Goal: Task Accomplishment & Management: Use online tool/utility

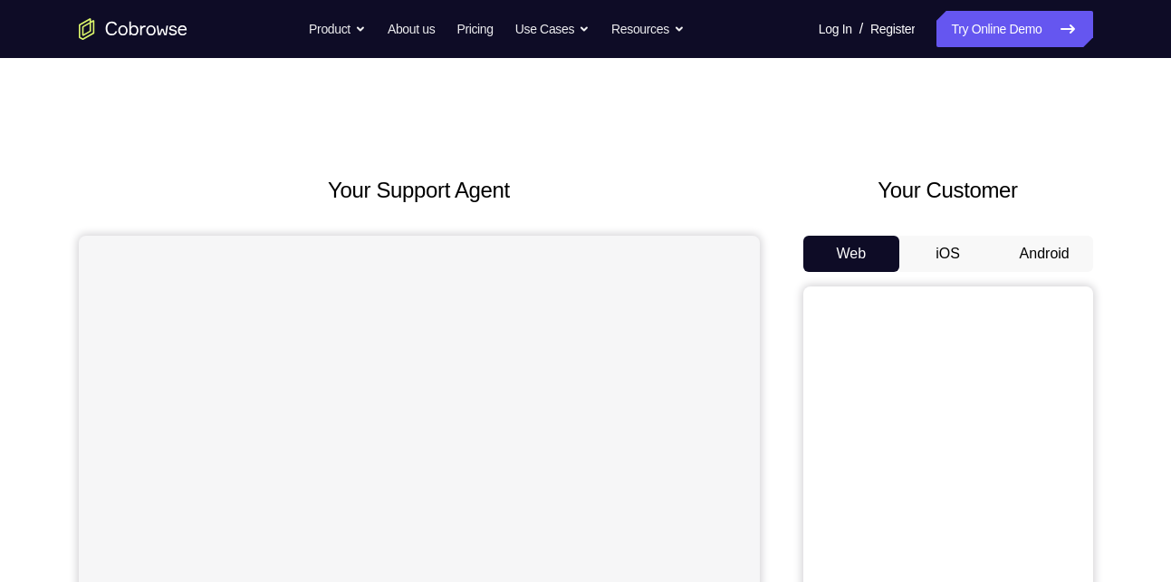
click at [1045, 245] on button "Android" at bounding box center [1045, 254] width 97 height 36
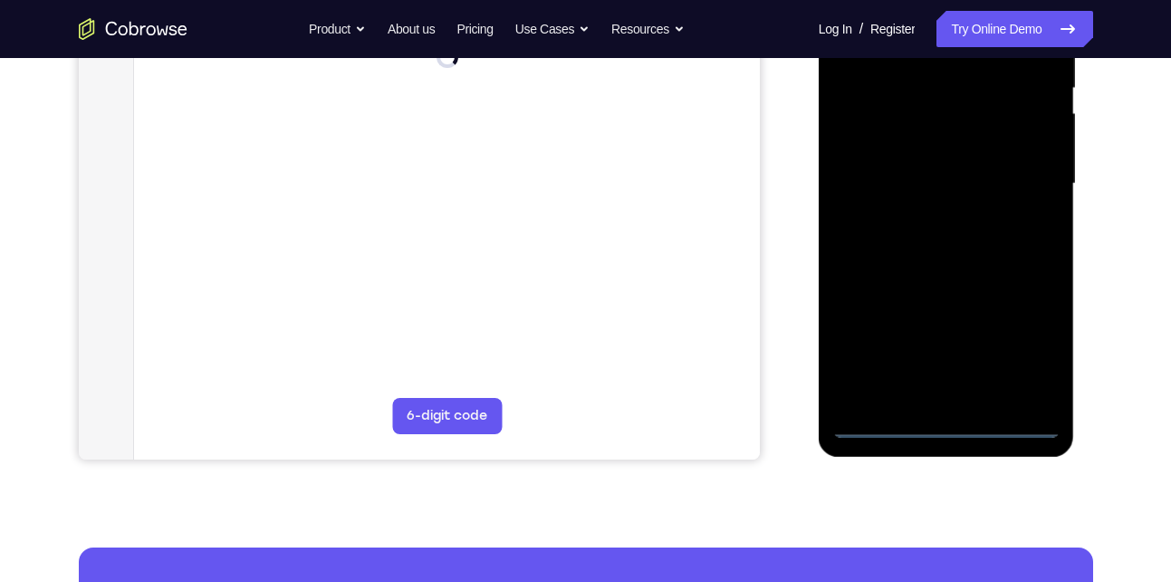
scroll to position [384, 0]
click at [945, 421] on div at bounding box center [947, 182] width 228 height 507
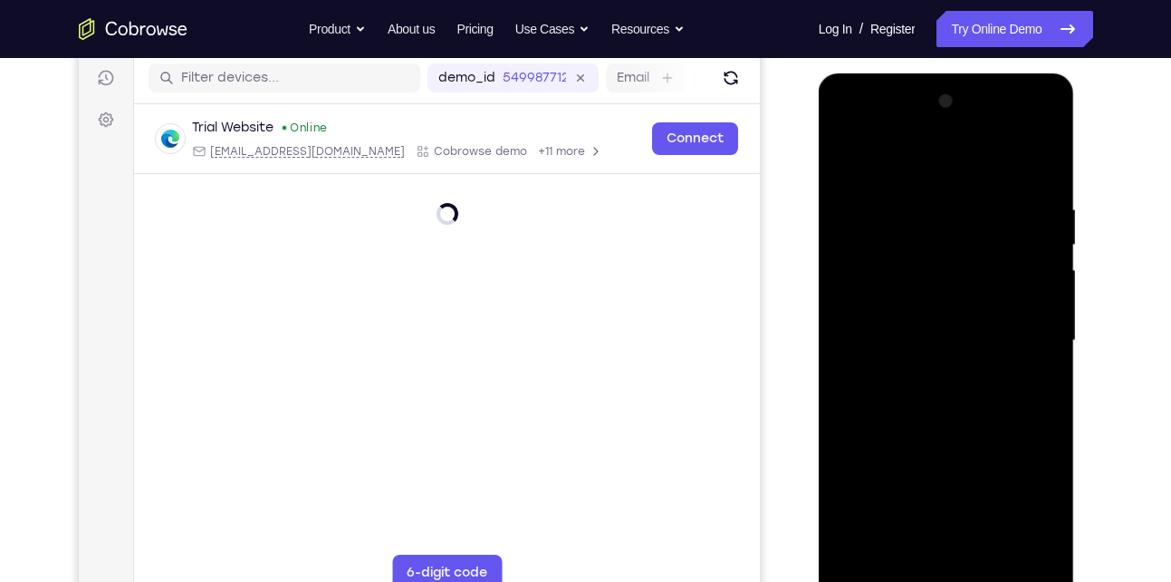
scroll to position [365, 0]
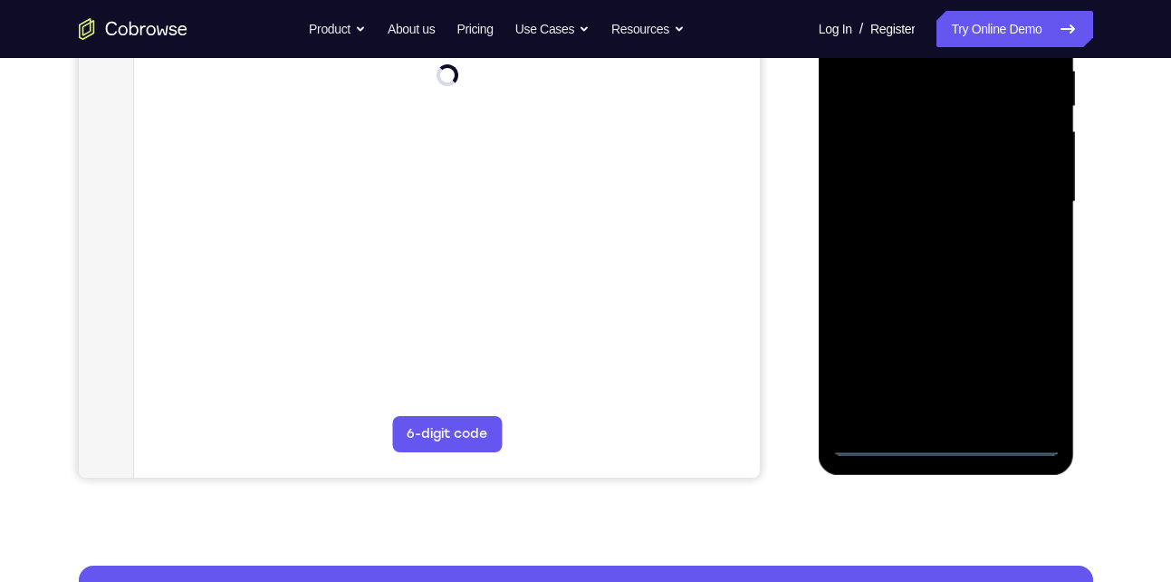
click at [949, 437] on div at bounding box center [947, 201] width 228 height 507
click at [945, 440] on div at bounding box center [947, 201] width 228 height 507
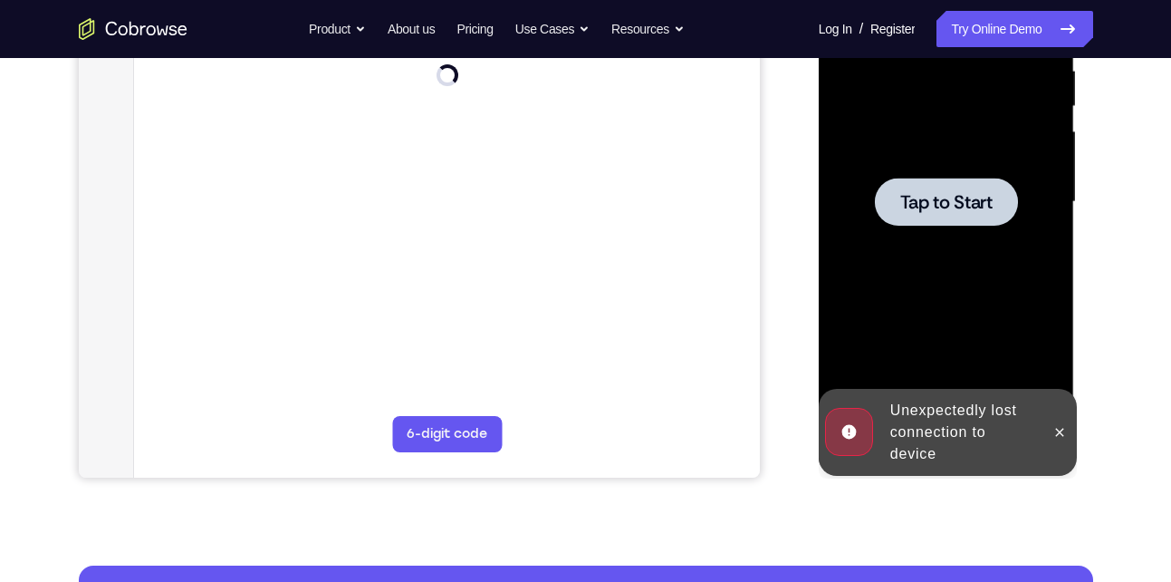
click at [945, 440] on div "Unexpectedly lost connection to device" at bounding box center [962, 432] width 159 height 80
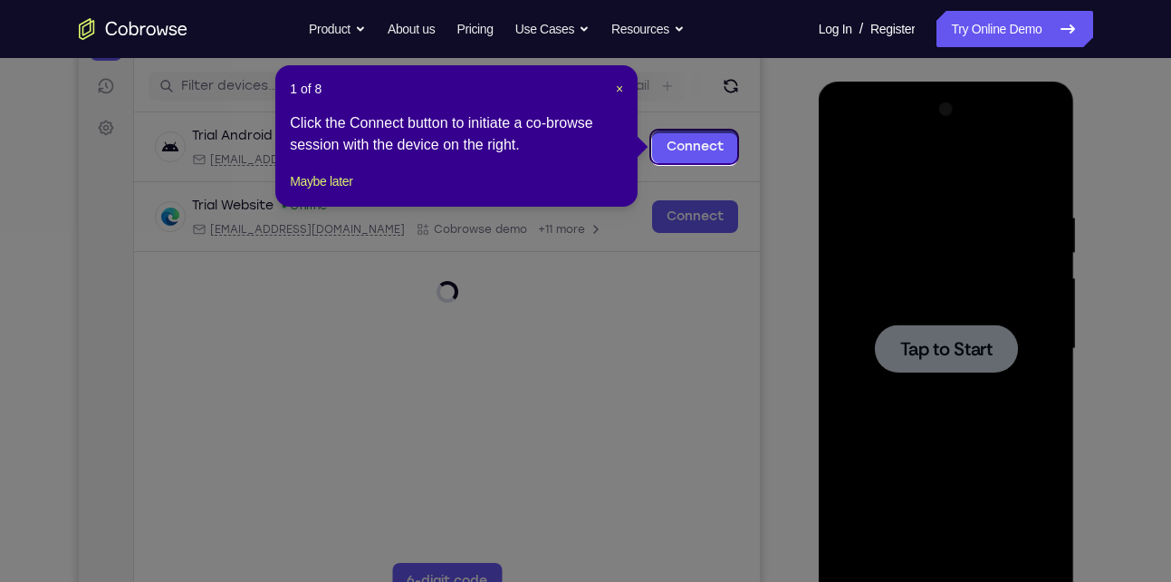
scroll to position [216, 0]
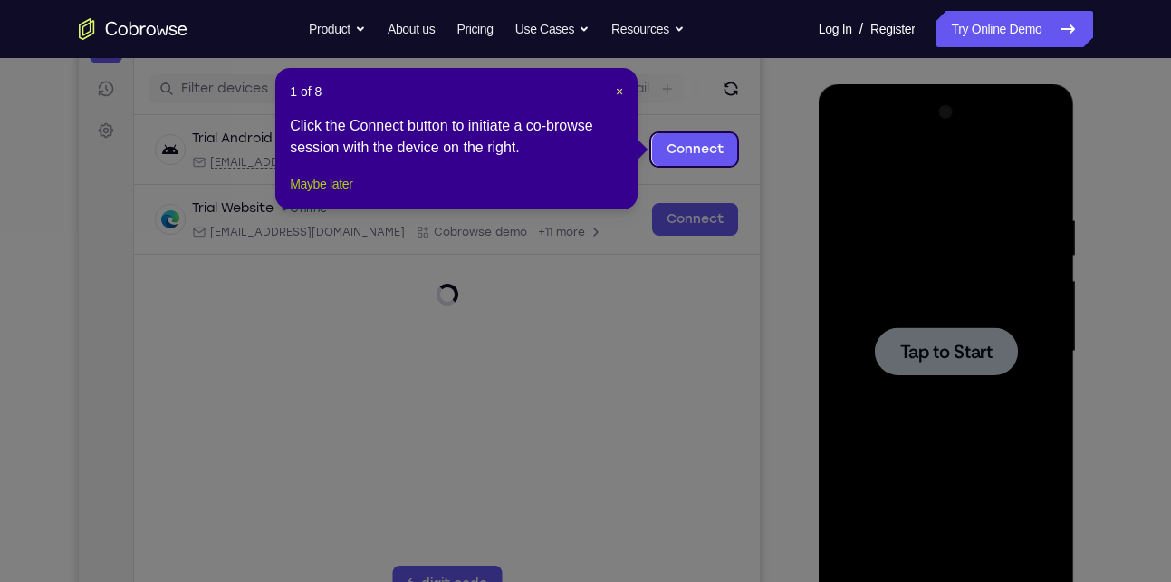
click at [344, 195] on button "Maybe later" at bounding box center [321, 184] width 63 height 22
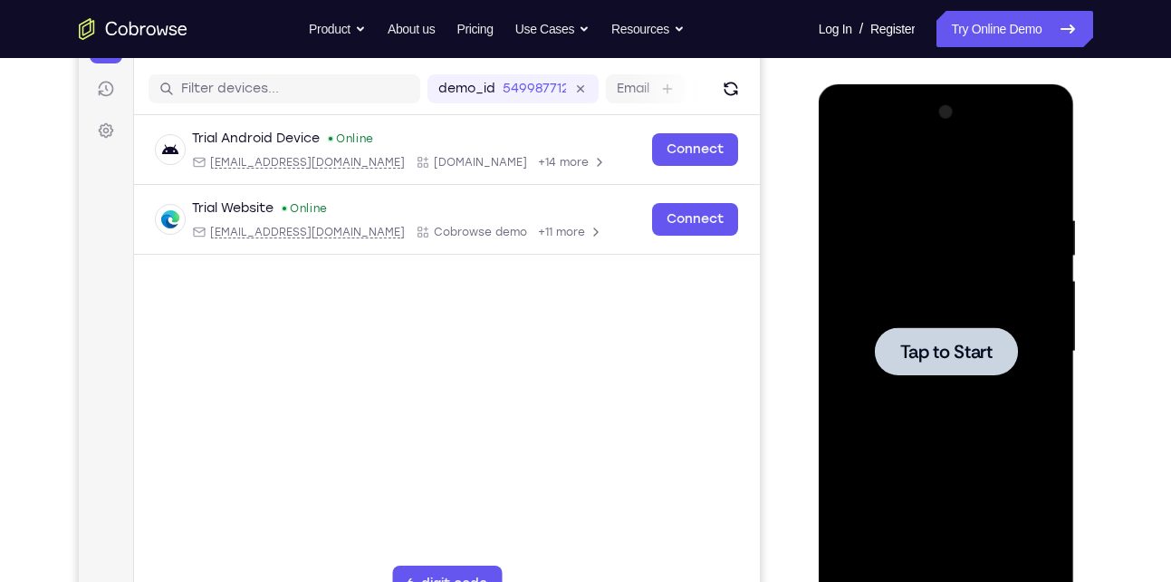
click at [988, 369] on div at bounding box center [946, 351] width 143 height 48
click at [949, 335] on div at bounding box center [946, 351] width 143 height 48
click at [949, 329] on div at bounding box center [946, 351] width 143 height 48
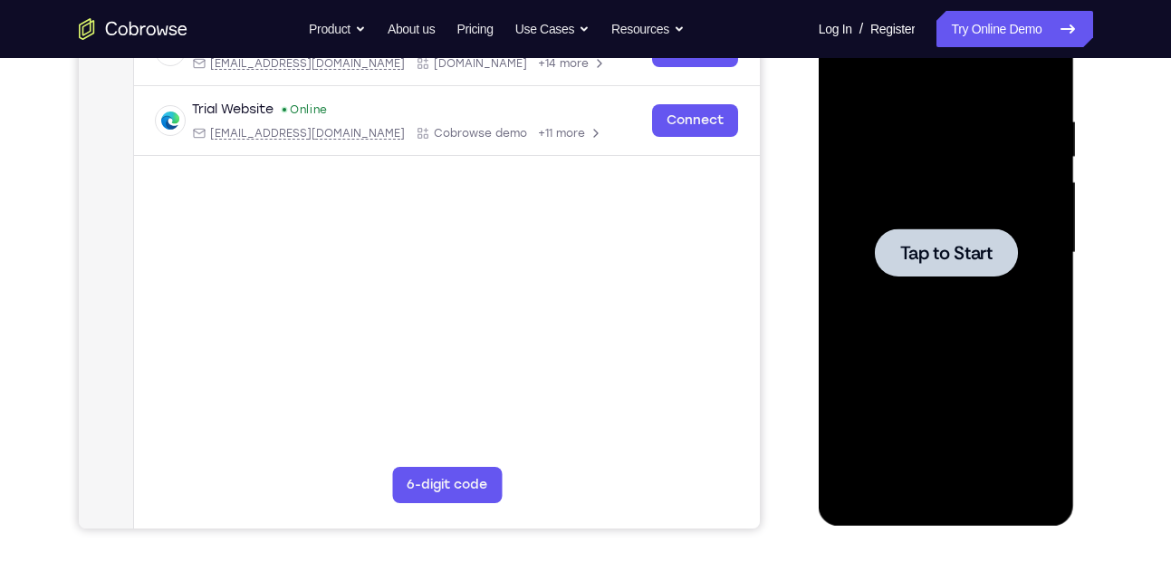
scroll to position [284, 0]
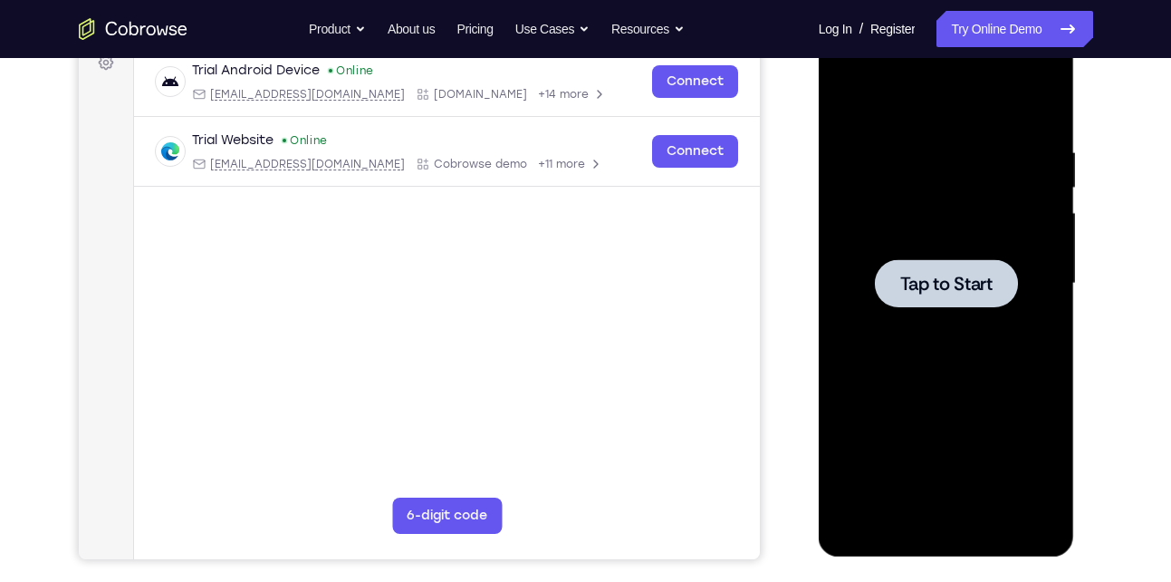
click at [944, 287] on span "Tap to Start" at bounding box center [947, 284] width 92 height 18
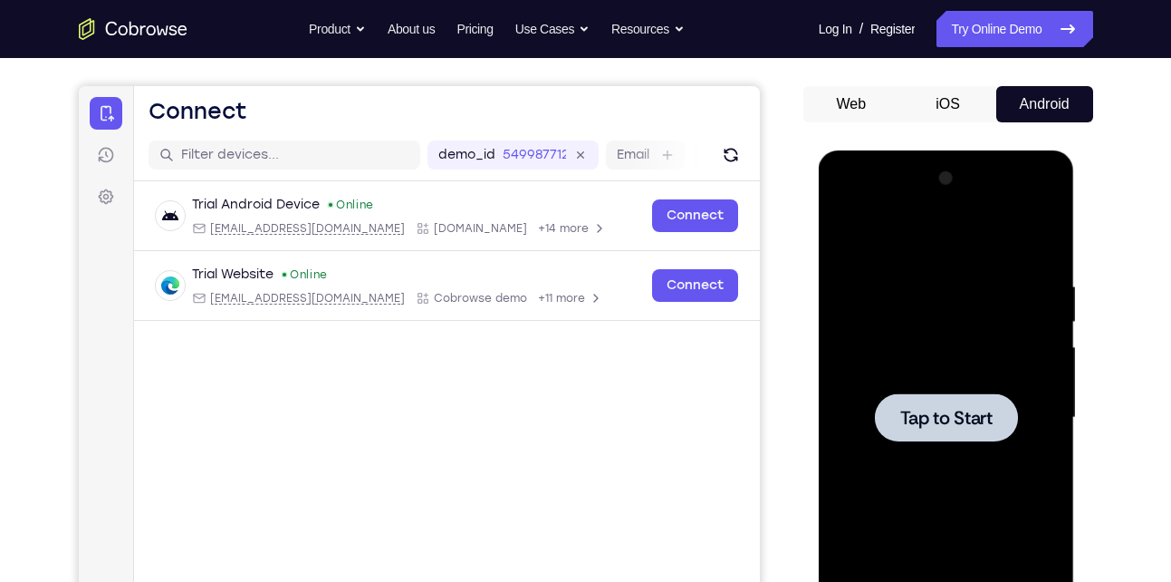
scroll to position [147, 0]
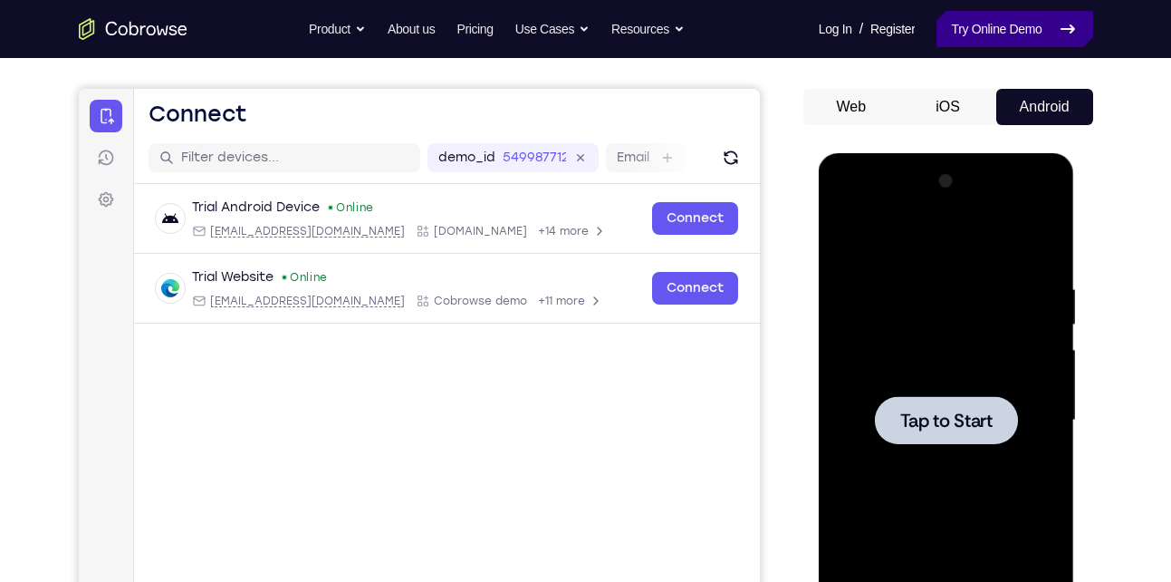
click at [1009, 22] on link "Try Online Demo" at bounding box center [1015, 29] width 156 height 36
click at [1005, 15] on link "Try Online Demo" at bounding box center [1015, 29] width 156 height 36
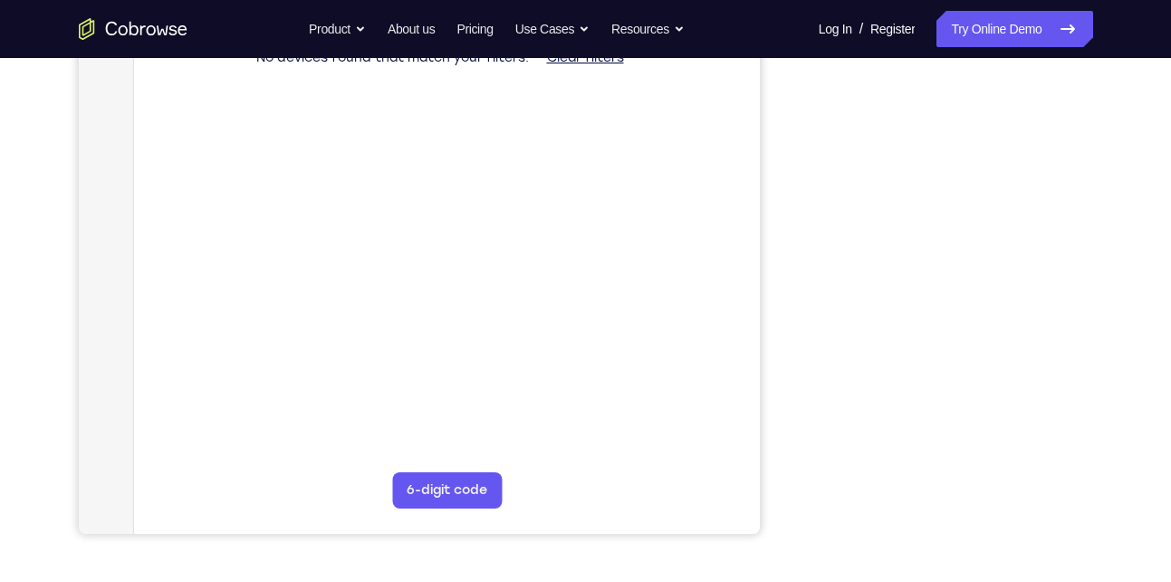
scroll to position [312, 0]
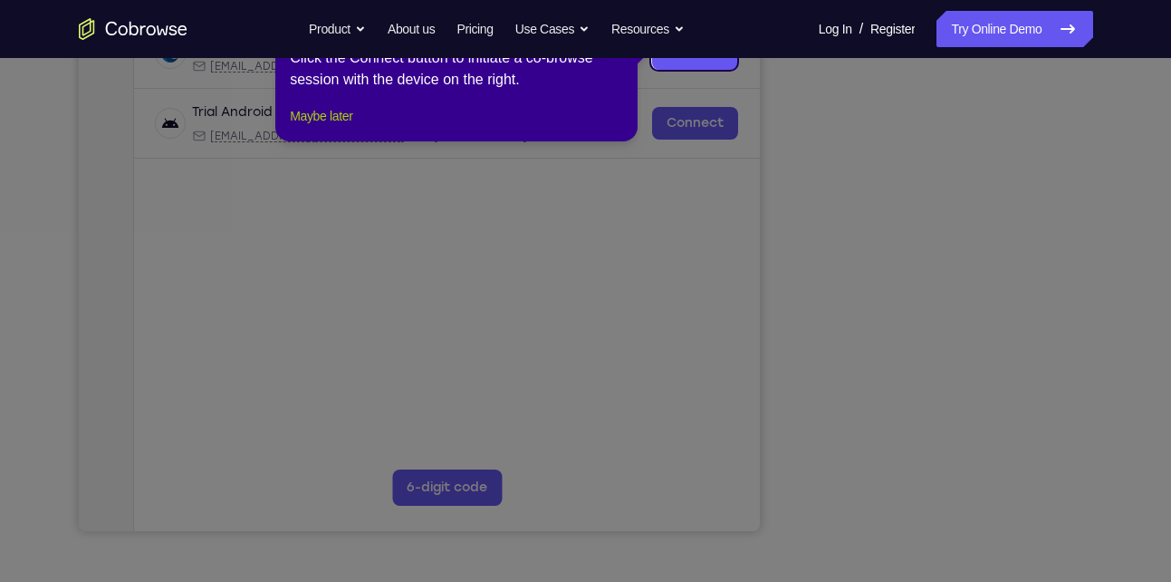
click at [294, 127] on button "Maybe later" at bounding box center [321, 116] width 63 height 22
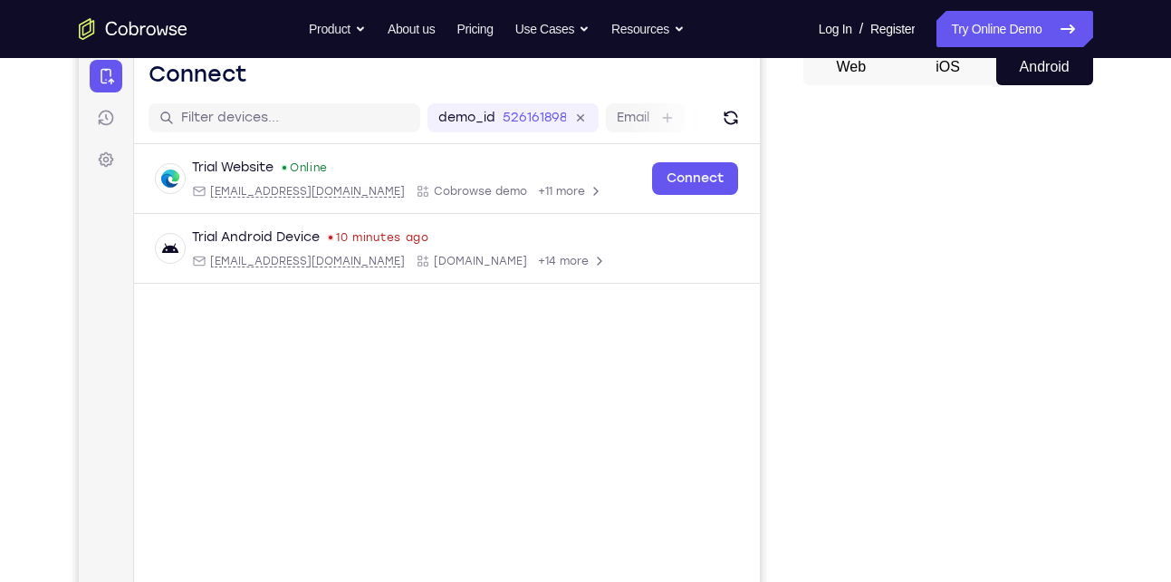
scroll to position [185, 0]
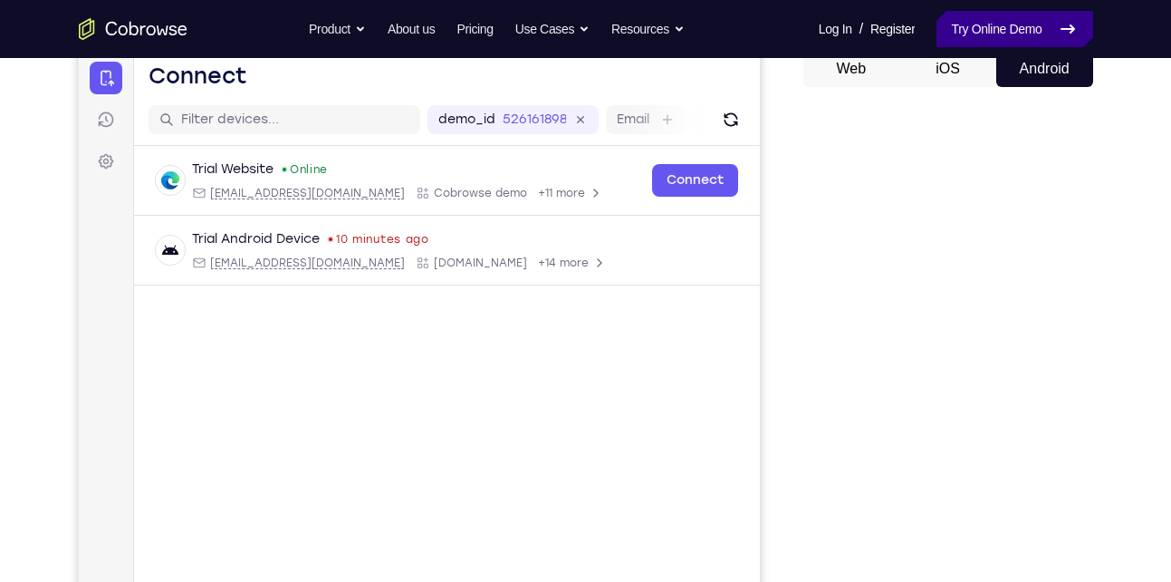
click at [1000, 24] on link "Try Online Demo" at bounding box center [1015, 29] width 156 height 36
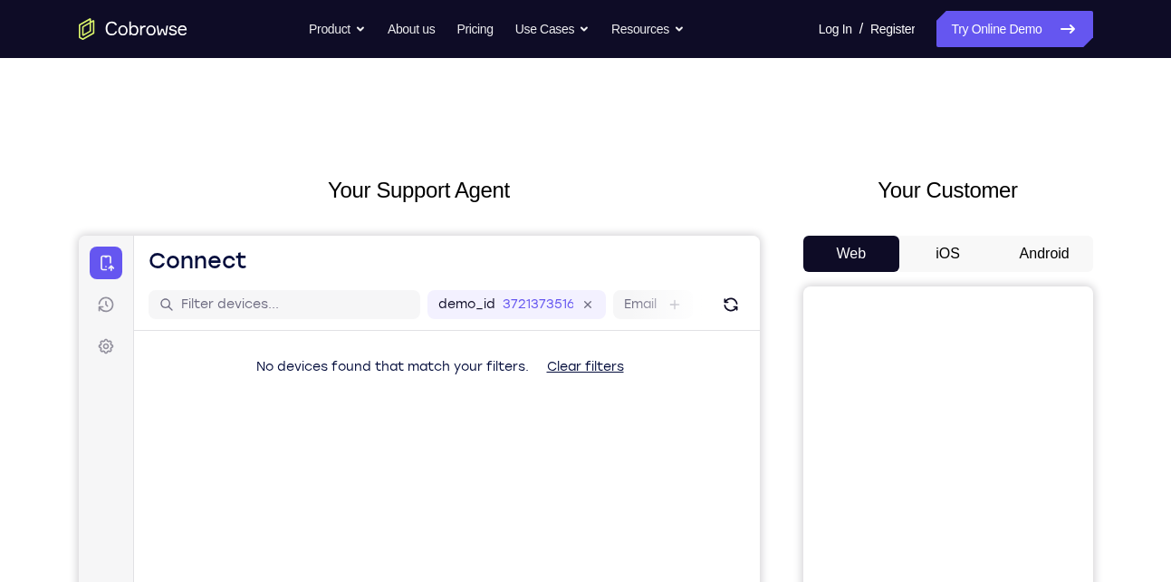
click at [1057, 251] on button "Android" at bounding box center [1045, 254] width 97 height 36
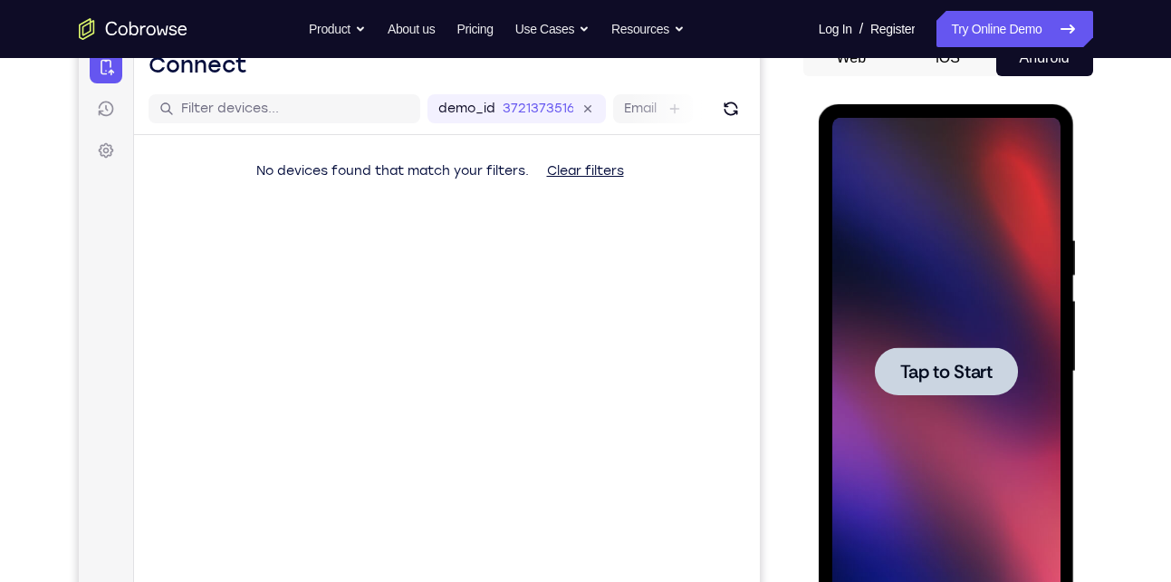
click at [954, 366] on span "Tap to Start" at bounding box center [947, 371] width 92 height 18
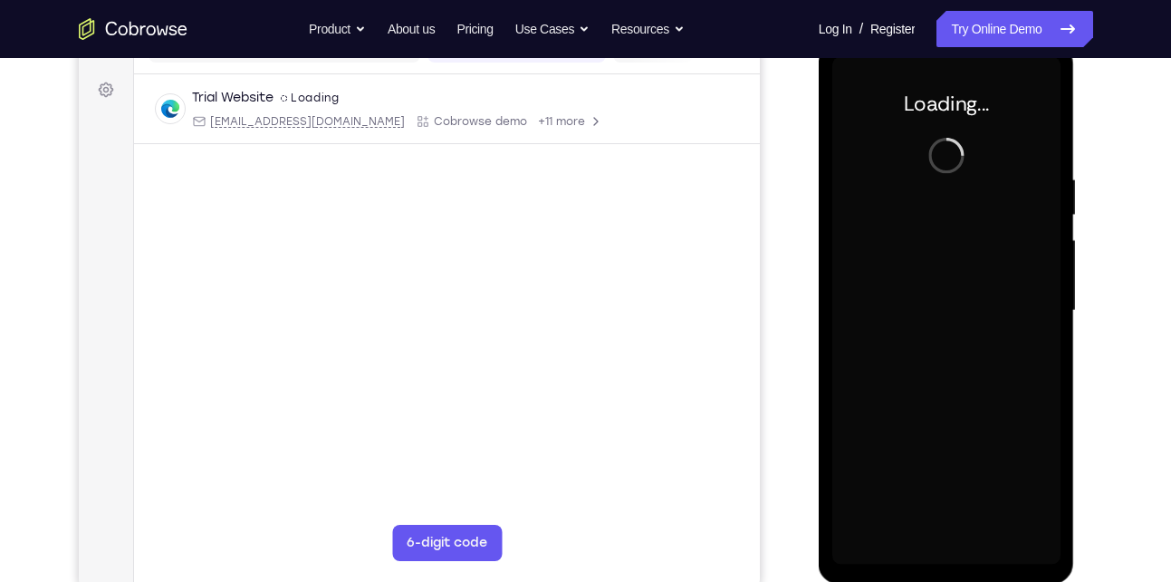
scroll to position [249, 0]
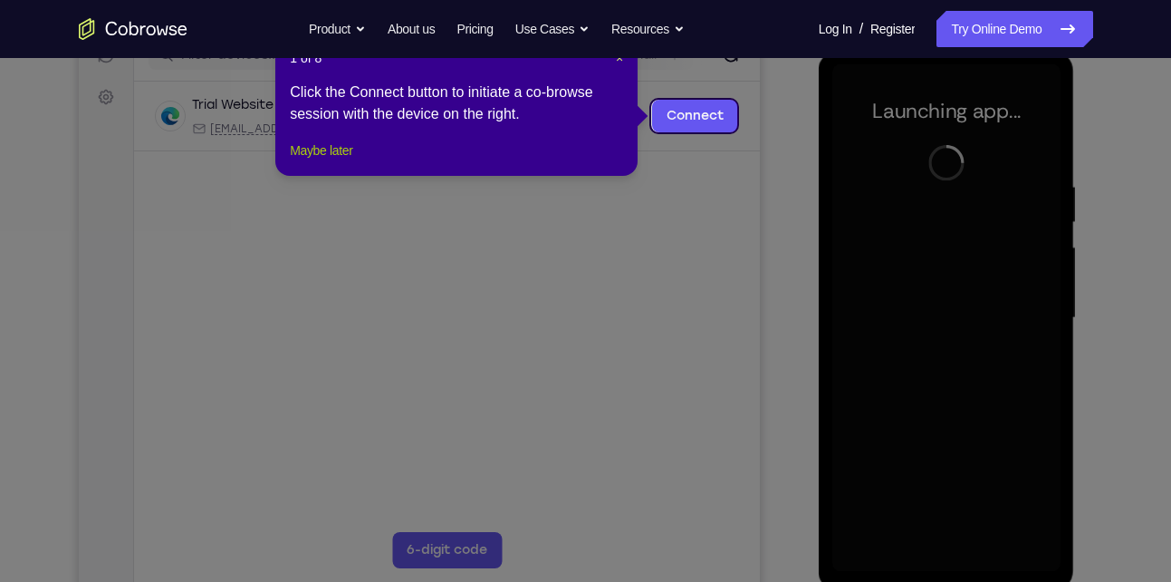
click at [352, 161] on button "Maybe later" at bounding box center [321, 151] width 63 height 22
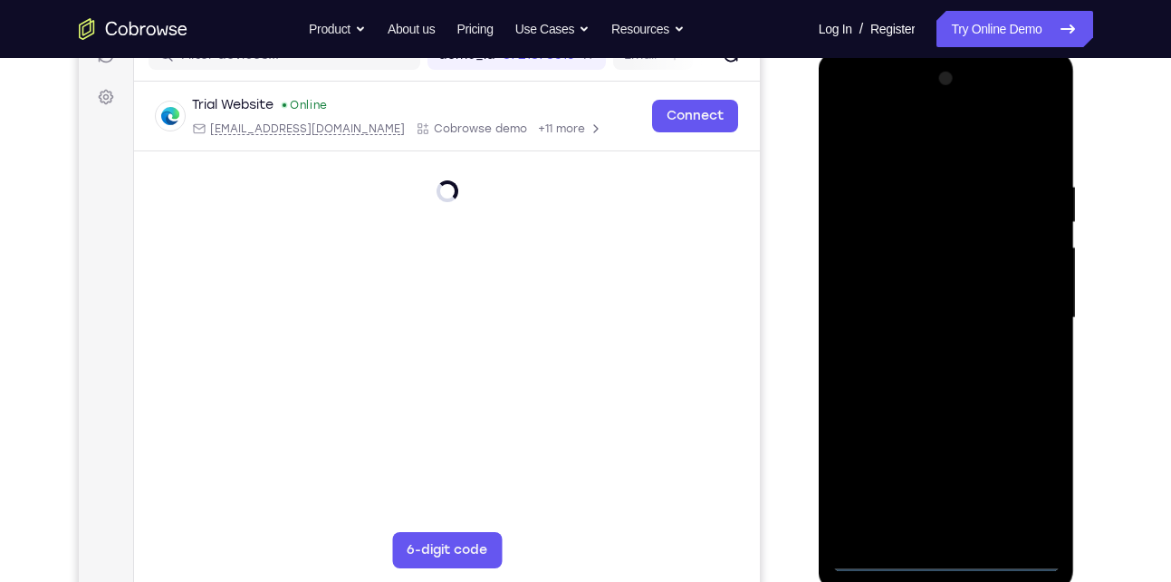
click at [942, 554] on div at bounding box center [947, 317] width 228 height 507
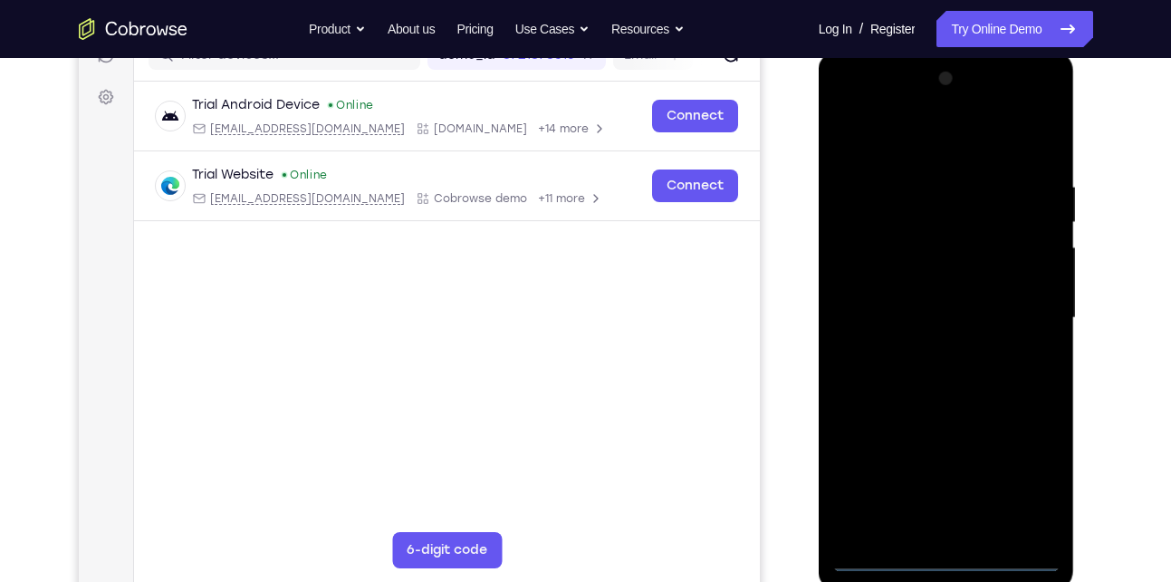
click at [1027, 489] on div at bounding box center [947, 317] width 228 height 507
click at [844, 101] on div at bounding box center [947, 317] width 228 height 507
click at [1026, 309] on div at bounding box center [947, 317] width 228 height 507
click at [924, 350] on div at bounding box center [947, 317] width 228 height 507
click at [921, 292] on div at bounding box center [947, 317] width 228 height 507
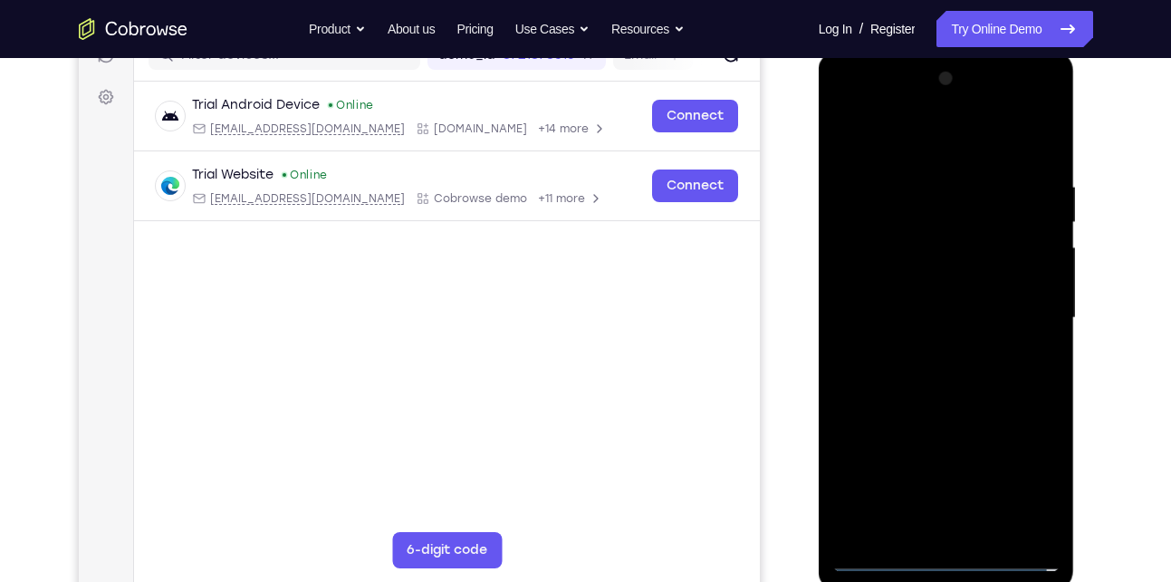
click at [925, 276] on div at bounding box center [947, 317] width 228 height 507
click at [921, 316] on div at bounding box center [947, 317] width 228 height 507
click at [921, 376] on div at bounding box center [947, 317] width 228 height 507
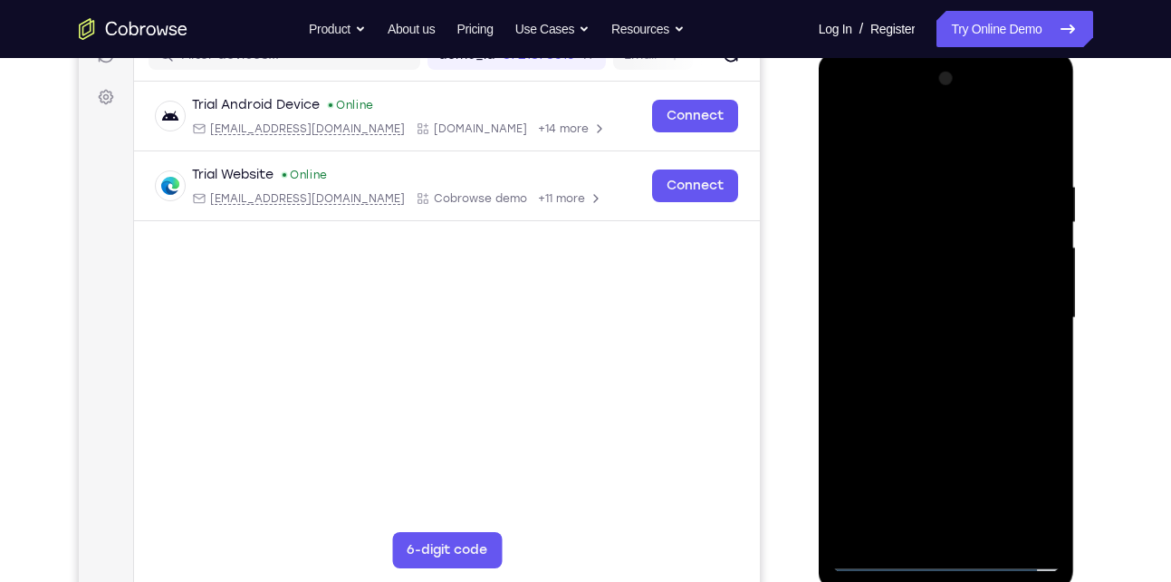
click at [936, 403] on div at bounding box center [947, 317] width 228 height 507
click at [903, 234] on div at bounding box center [947, 317] width 228 height 507
click at [905, 266] on div at bounding box center [947, 317] width 228 height 507
click at [885, 384] on div at bounding box center [947, 317] width 228 height 507
click at [912, 342] on div at bounding box center [947, 317] width 228 height 507
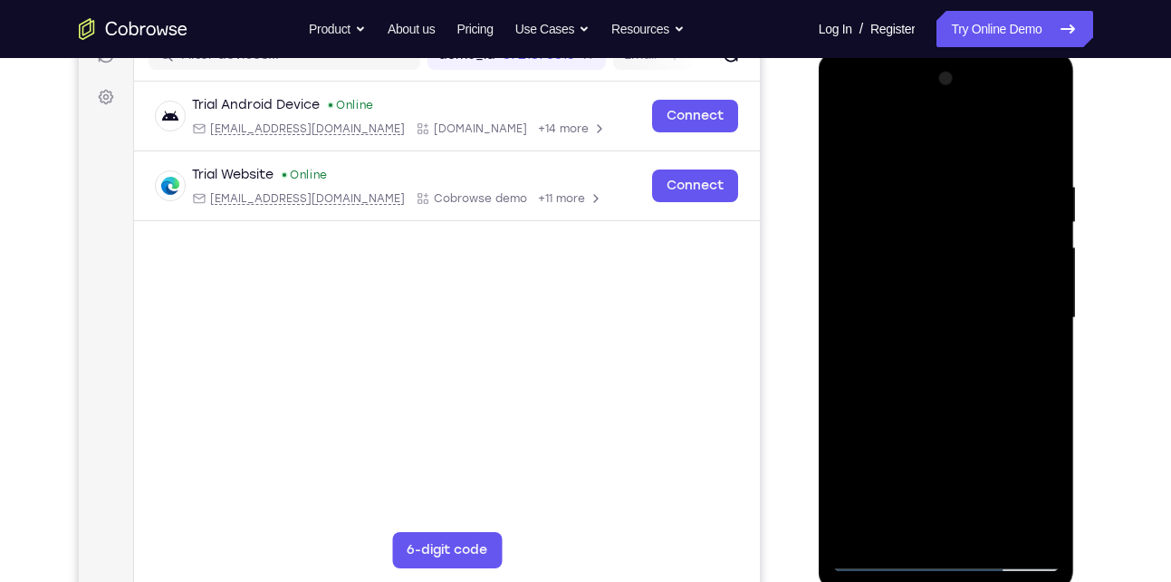
click at [882, 556] on div at bounding box center [947, 317] width 228 height 507
click at [938, 400] on div at bounding box center [947, 317] width 228 height 507
click at [882, 554] on div at bounding box center [947, 317] width 228 height 507
click at [951, 412] on div at bounding box center [947, 317] width 228 height 507
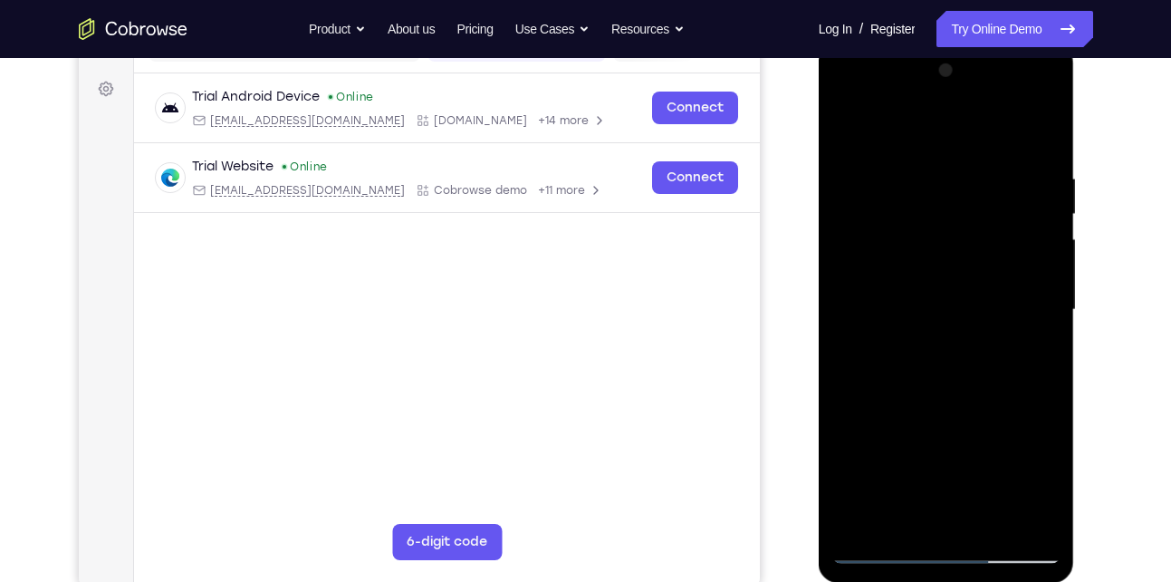
click at [948, 375] on div at bounding box center [947, 309] width 228 height 507
click at [994, 518] on div at bounding box center [947, 309] width 228 height 507
click at [949, 401] on div at bounding box center [947, 309] width 228 height 507
click at [882, 544] on div at bounding box center [947, 309] width 228 height 507
click at [875, 543] on div at bounding box center [947, 309] width 228 height 507
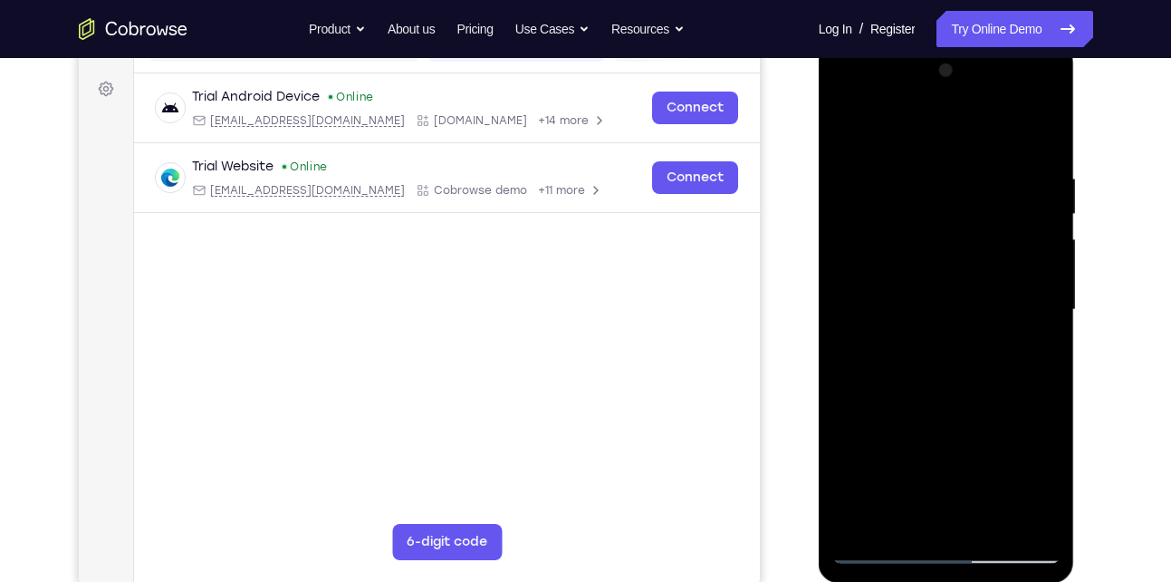
click at [882, 550] on div at bounding box center [947, 309] width 228 height 507
click at [902, 521] on div at bounding box center [947, 309] width 228 height 507
click at [890, 131] on div at bounding box center [947, 309] width 228 height 507
click at [881, 125] on div at bounding box center [947, 309] width 228 height 507
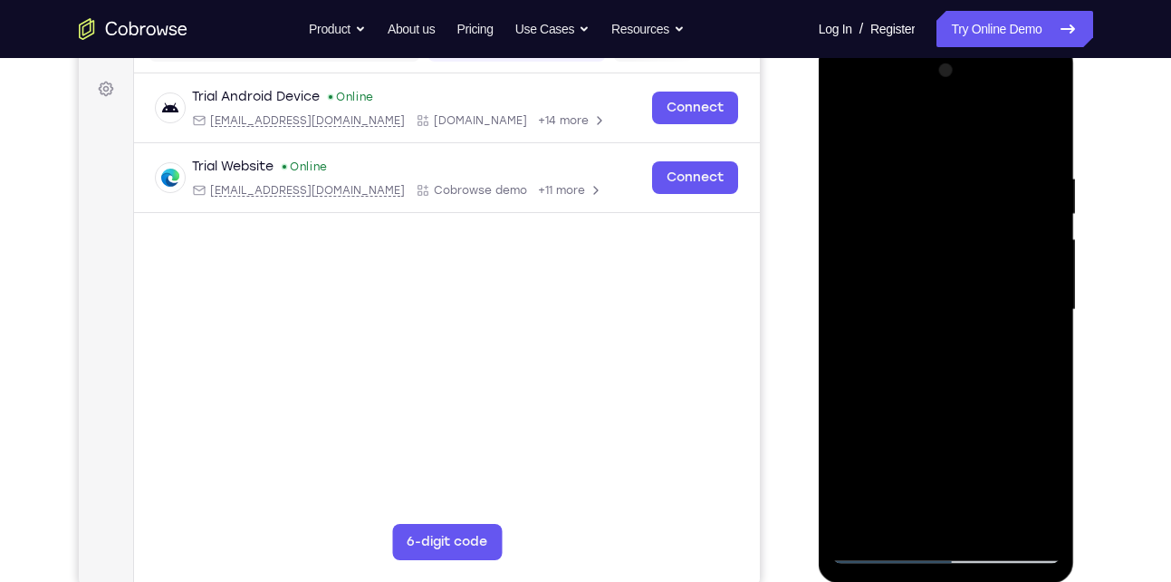
click at [910, 190] on div at bounding box center [947, 309] width 228 height 507
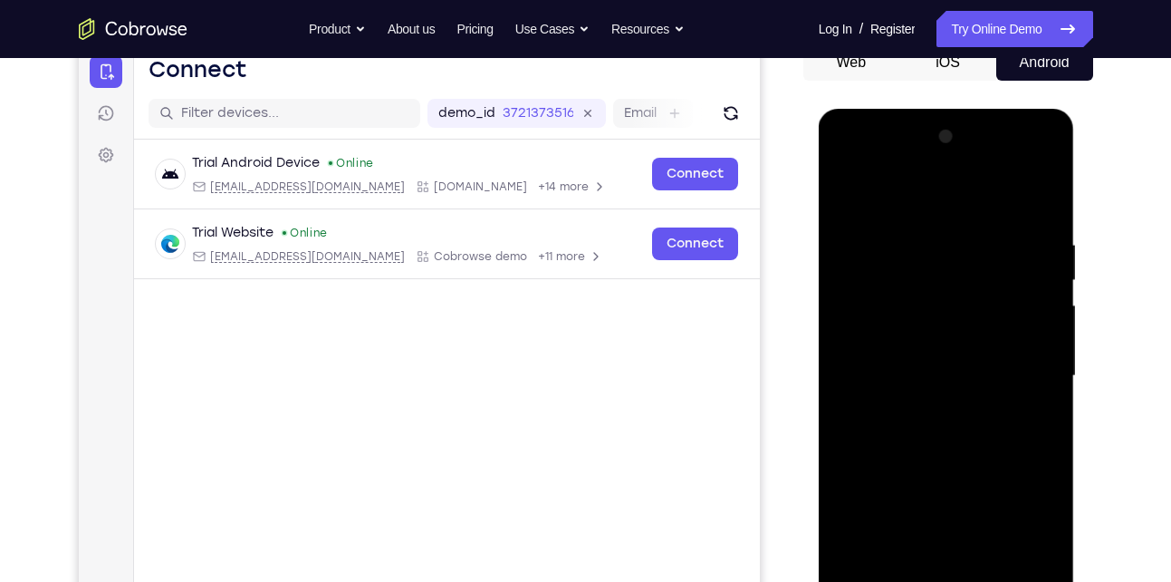
scroll to position [190, 0]
click at [851, 189] on div at bounding box center [947, 376] width 228 height 507
click at [900, 275] on div at bounding box center [947, 376] width 228 height 507
click at [845, 191] on div at bounding box center [947, 376] width 228 height 507
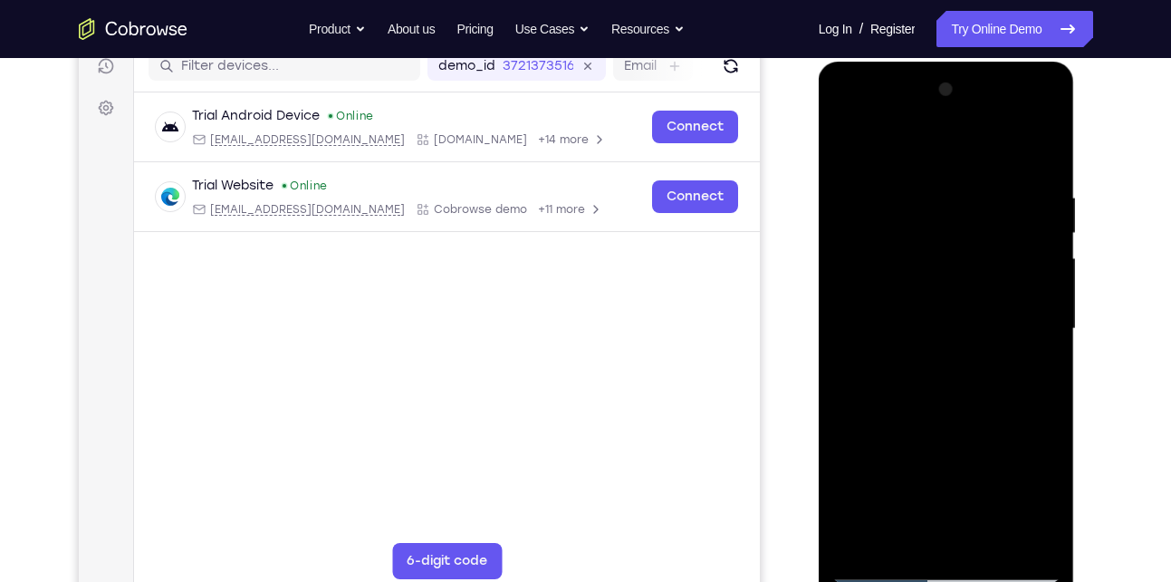
scroll to position [239, 0]
click at [885, 255] on div at bounding box center [947, 327] width 228 height 507
click at [847, 140] on div at bounding box center [947, 327] width 228 height 507
click at [1041, 195] on div at bounding box center [947, 327] width 228 height 507
click at [939, 290] on div at bounding box center [947, 327] width 228 height 507
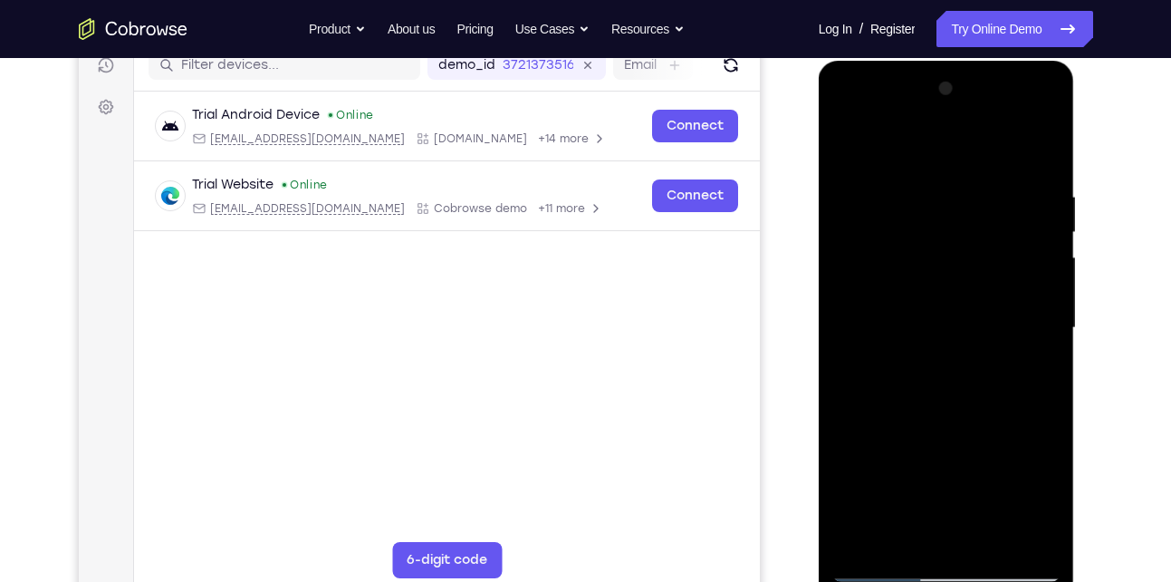
click at [843, 147] on div at bounding box center [947, 327] width 228 height 507
click at [1040, 196] on div at bounding box center [947, 327] width 228 height 507
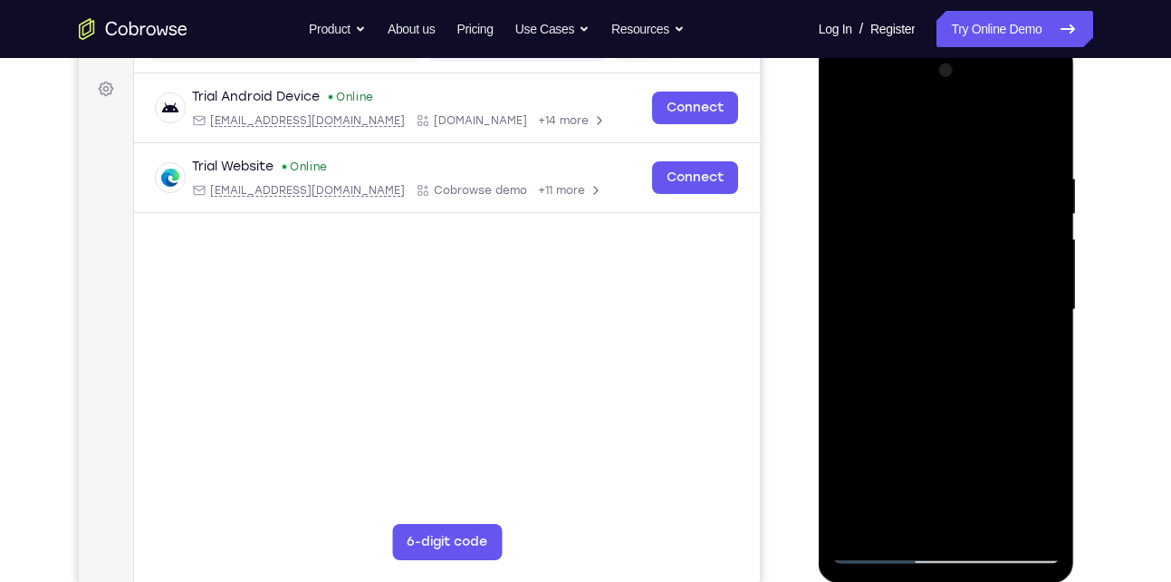
scroll to position [286, 0]
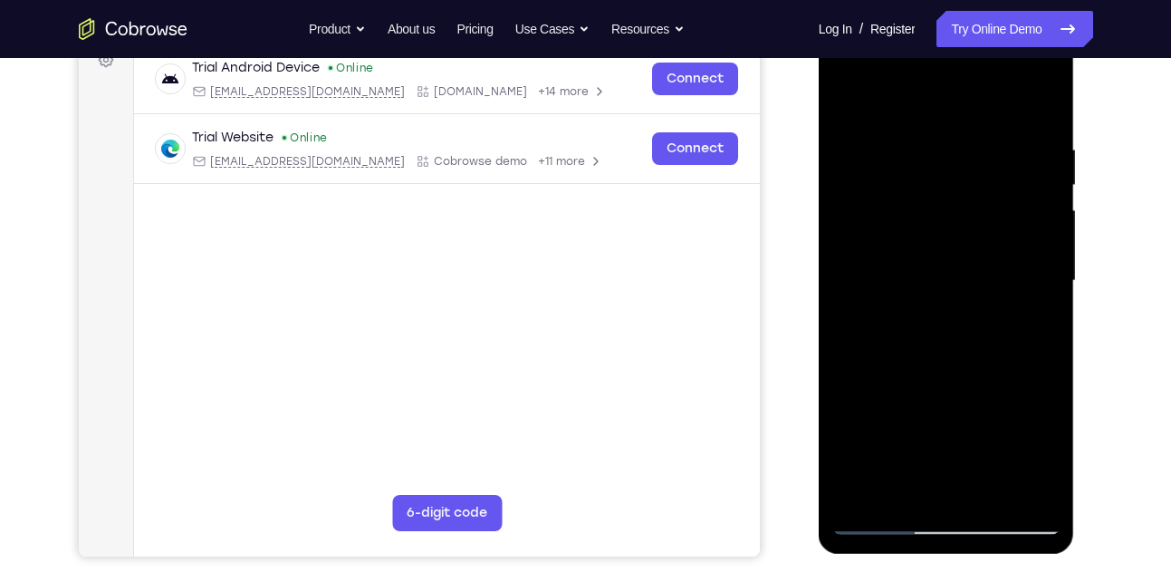
click at [883, 519] on div at bounding box center [947, 280] width 228 height 507
click at [863, 497] on div at bounding box center [947, 280] width 228 height 507
click at [921, 131] on div at bounding box center [947, 280] width 228 height 507
click at [1036, 304] on div at bounding box center [947, 280] width 228 height 507
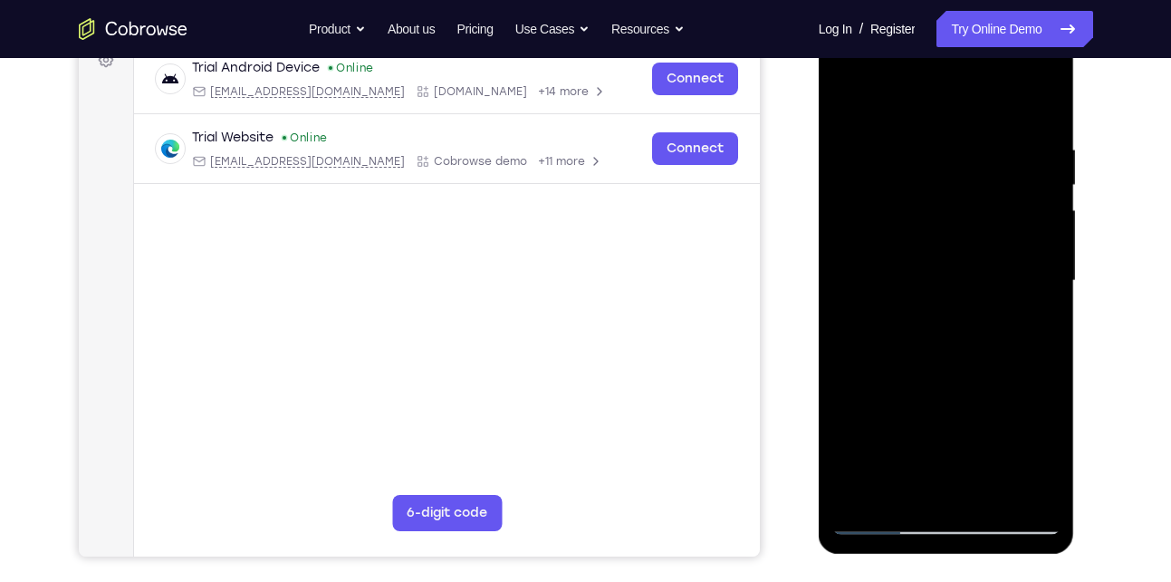
click at [1036, 304] on div at bounding box center [947, 280] width 228 height 507
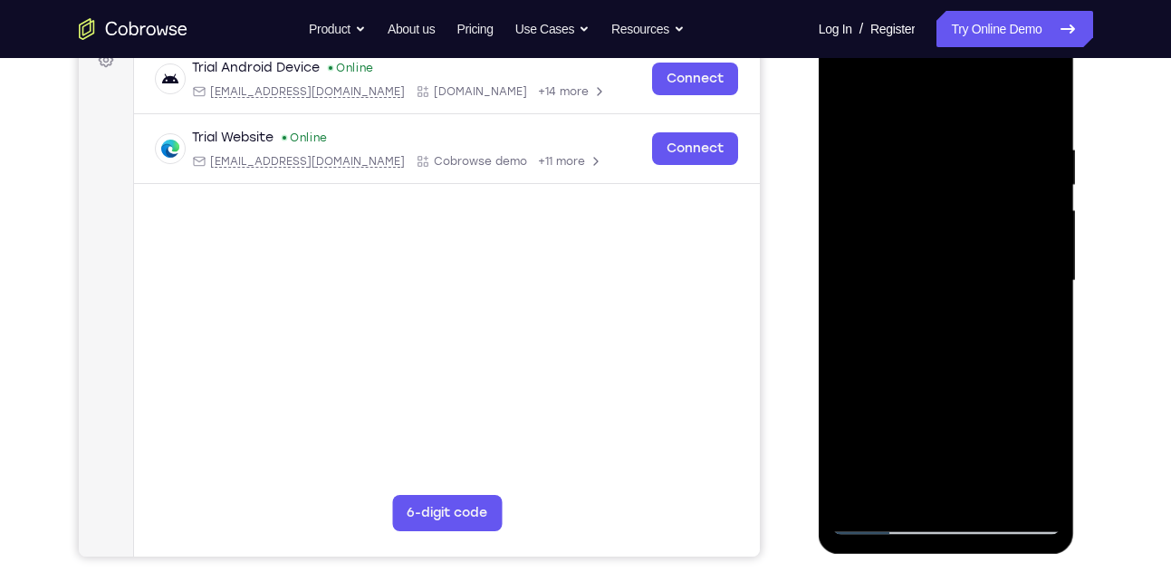
click at [1036, 104] on div at bounding box center [947, 280] width 228 height 507
click at [1005, 163] on div at bounding box center [947, 280] width 228 height 507
click at [1041, 111] on div at bounding box center [947, 280] width 228 height 507
drag, startPoint x: 990, startPoint y: 146, endPoint x: 1036, endPoint y: 102, distance: 63.5
click at [1036, 102] on div at bounding box center [947, 280] width 228 height 507
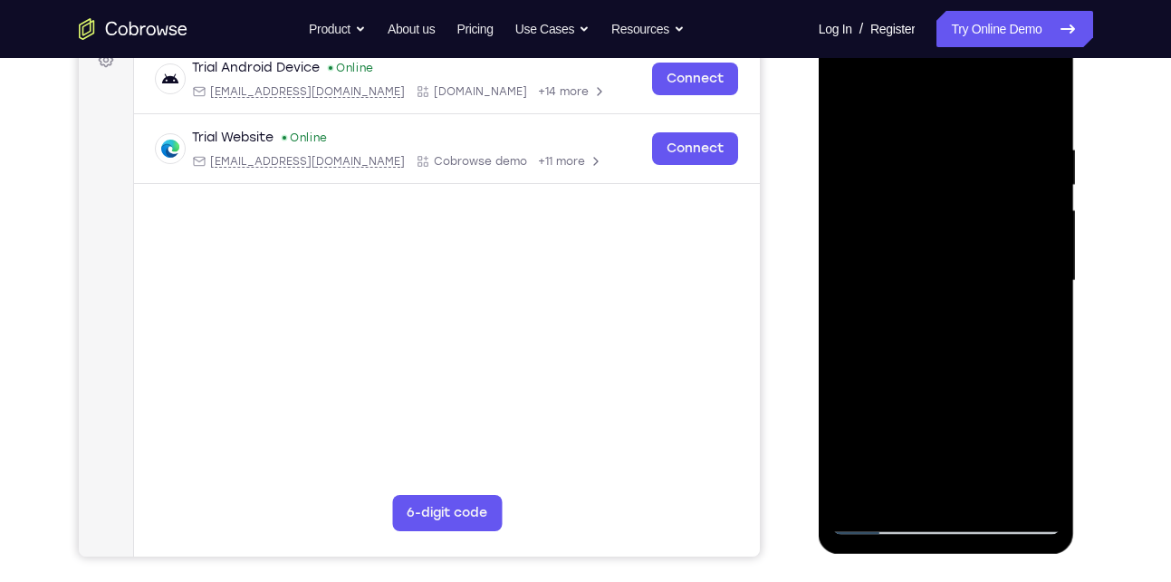
click at [999, 114] on div at bounding box center [947, 280] width 228 height 507
drag, startPoint x: 1032, startPoint y: 98, endPoint x: 865, endPoint y: 173, distance: 182.9
click at [865, 173] on div at bounding box center [947, 280] width 228 height 507
click at [932, 173] on div at bounding box center [947, 280] width 228 height 507
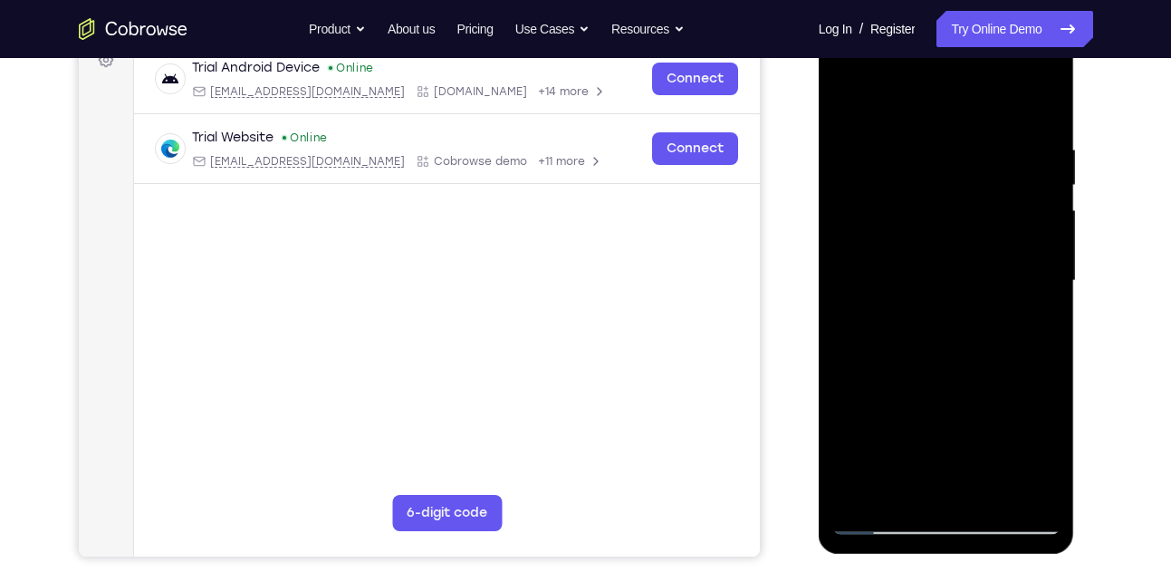
click at [932, 173] on div at bounding box center [947, 280] width 228 height 507
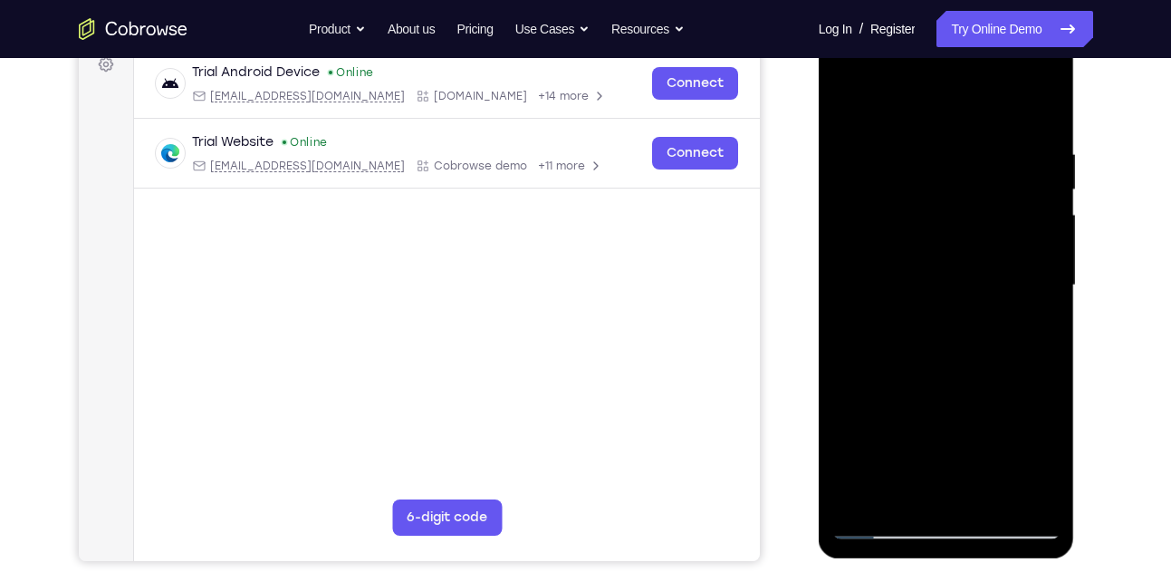
scroll to position [281, 0]
click at [1045, 104] on div at bounding box center [947, 286] width 228 height 507
click at [1045, 146] on div at bounding box center [947, 286] width 228 height 507
click at [1045, 268] on div at bounding box center [947, 286] width 228 height 507
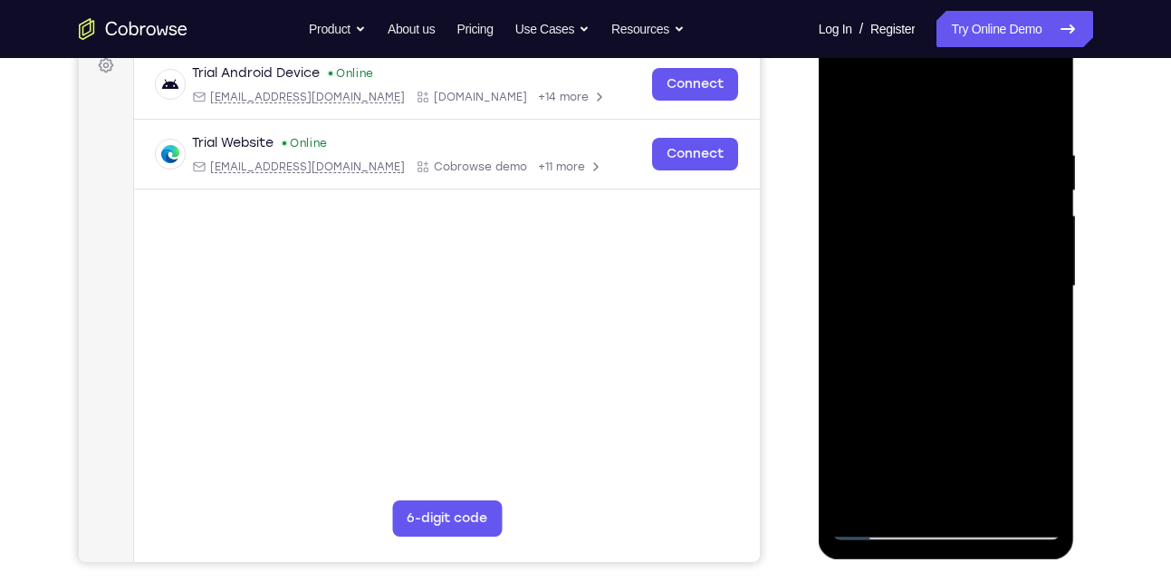
click at [1045, 268] on div at bounding box center [947, 286] width 228 height 507
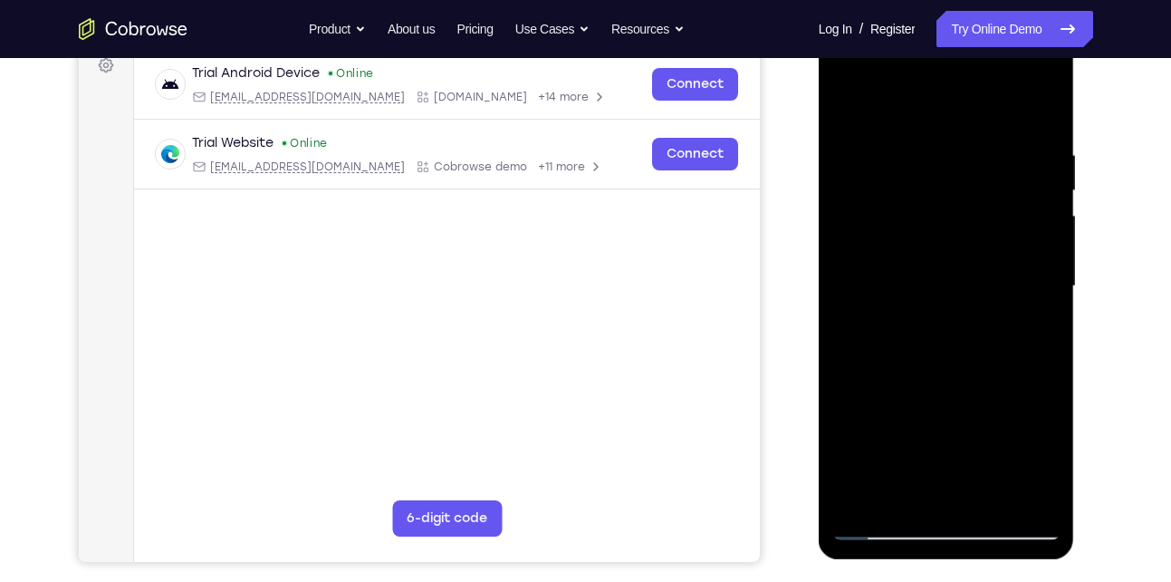
click at [1045, 268] on div at bounding box center [947, 286] width 228 height 507
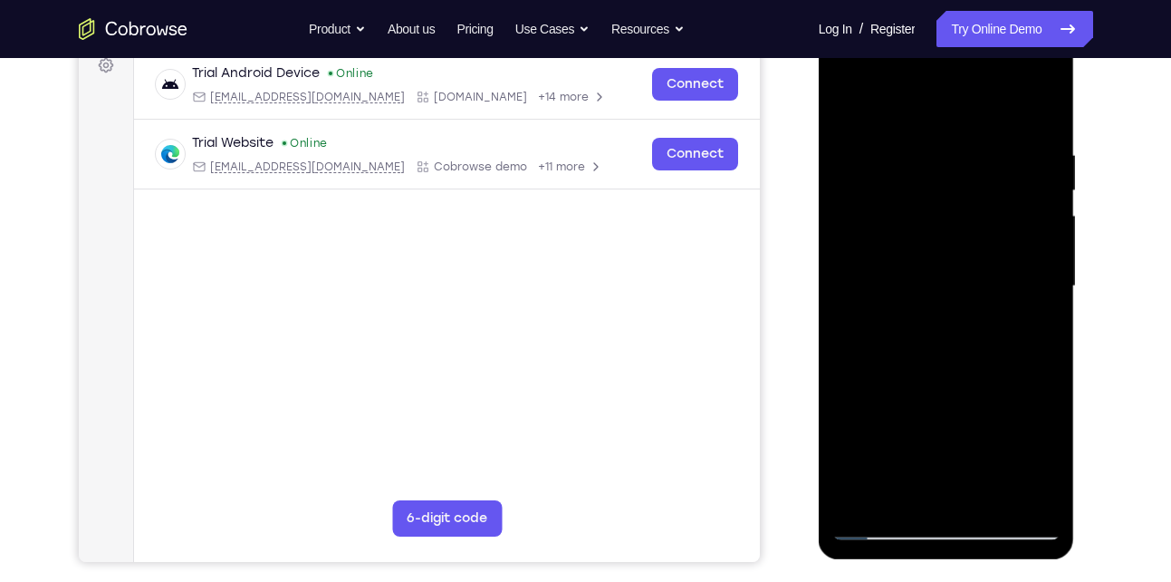
click at [1045, 268] on div at bounding box center [947, 286] width 228 height 507
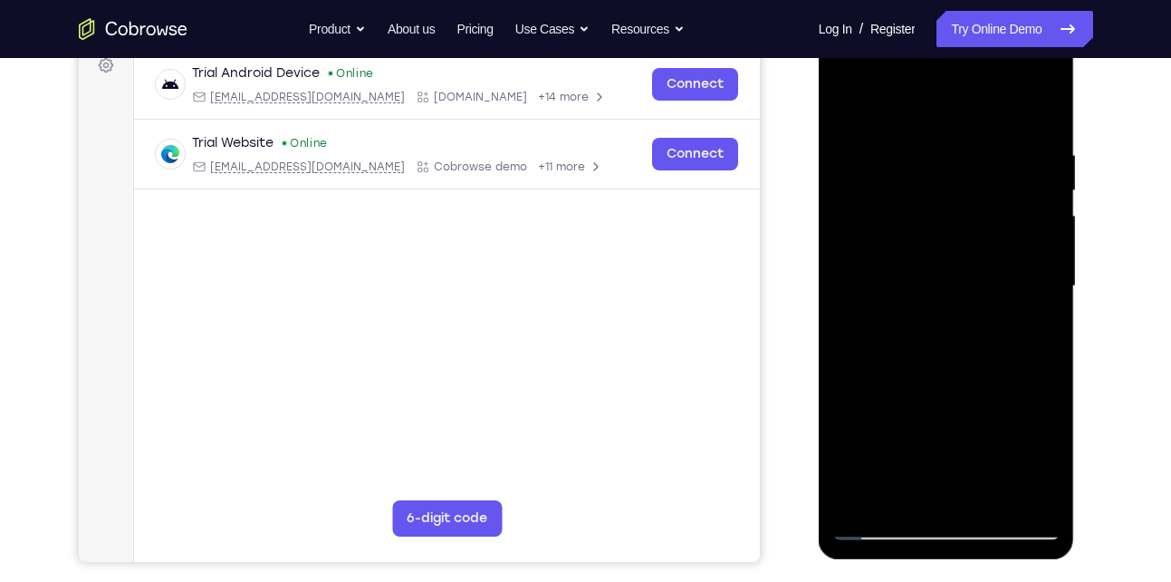
click at [1045, 268] on div at bounding box center [947, 286] width 228 height 507
click at [848, 309] on div at bounding box center [947, 286] width 228 height 507
click at [1015, 485] on div at bounding box center [947, 286] width 228 height 507
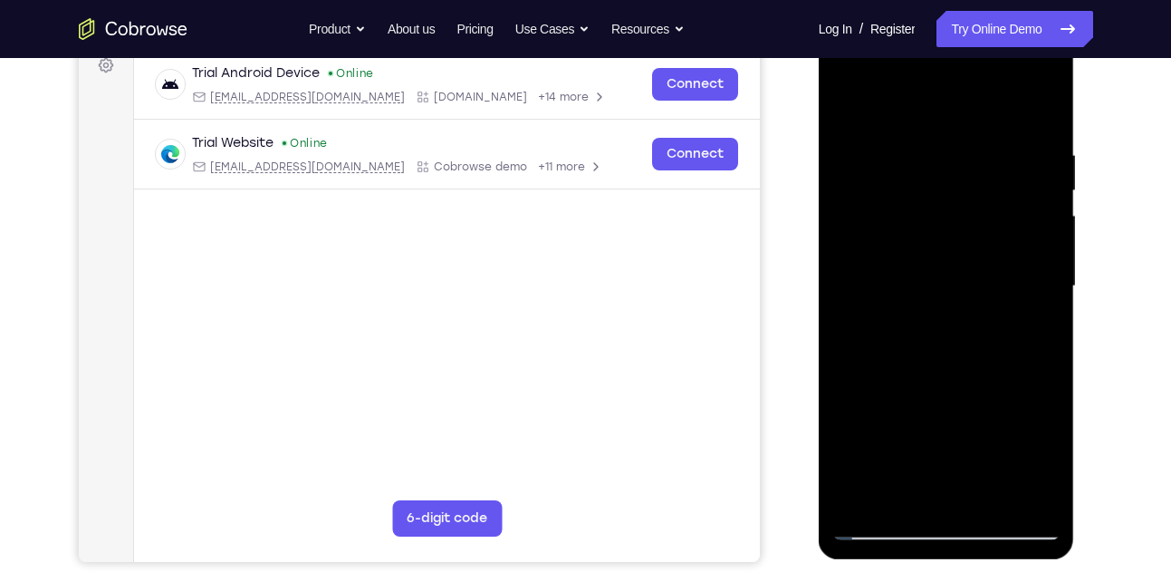
click at [1036, 366] on div at bounding box center [947, 286] width 228 height 507
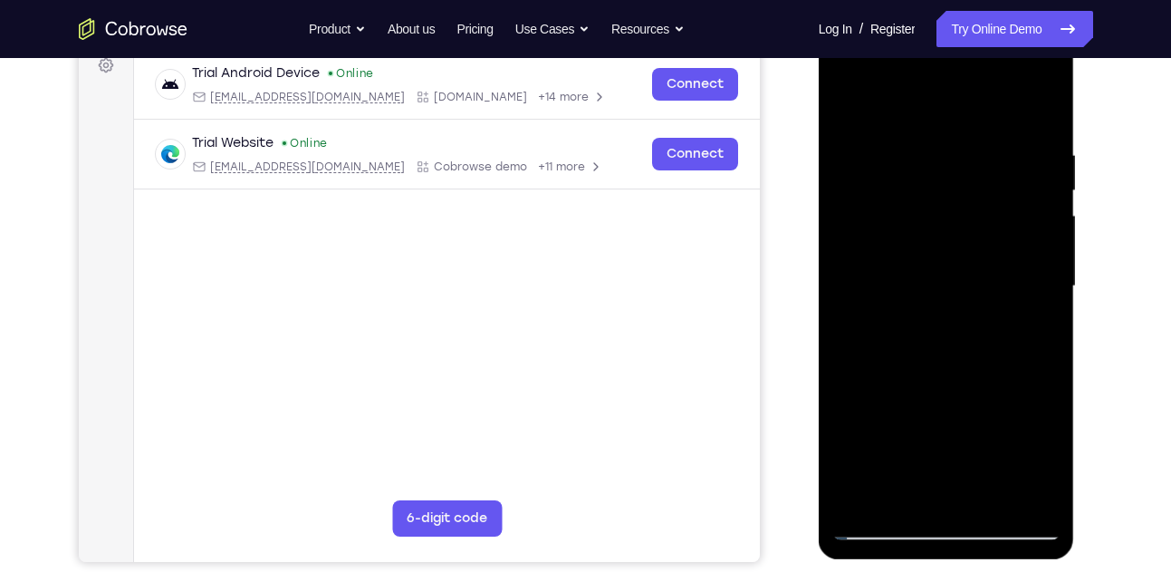
click at [1036, 366] on div at bounding box center [947, 286] width 228 height 507
click at [1042, 361] on div at bounding box center [947, 286] width 228 height 507
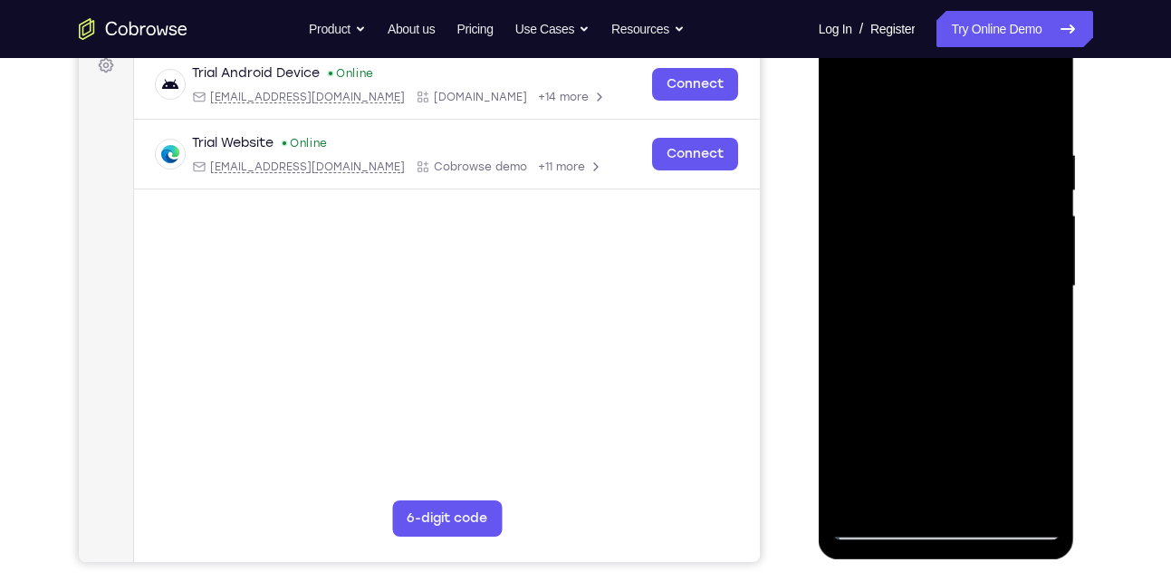
click at [1042, 361] on div at bounding box center [947, 286] width 228 height 507
click at [876, 381] on div at bounding box center [947, 286] width 228 height 507
